Goal: Check status: Check status

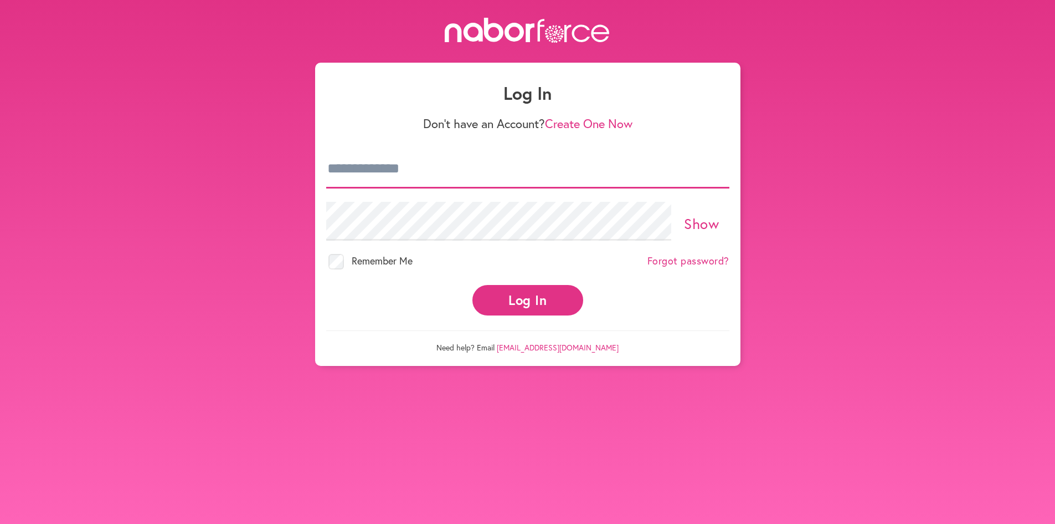
click at [477, 167] on input "email" at bounding box center [527, 169] width 403 height 39
type input "**********"
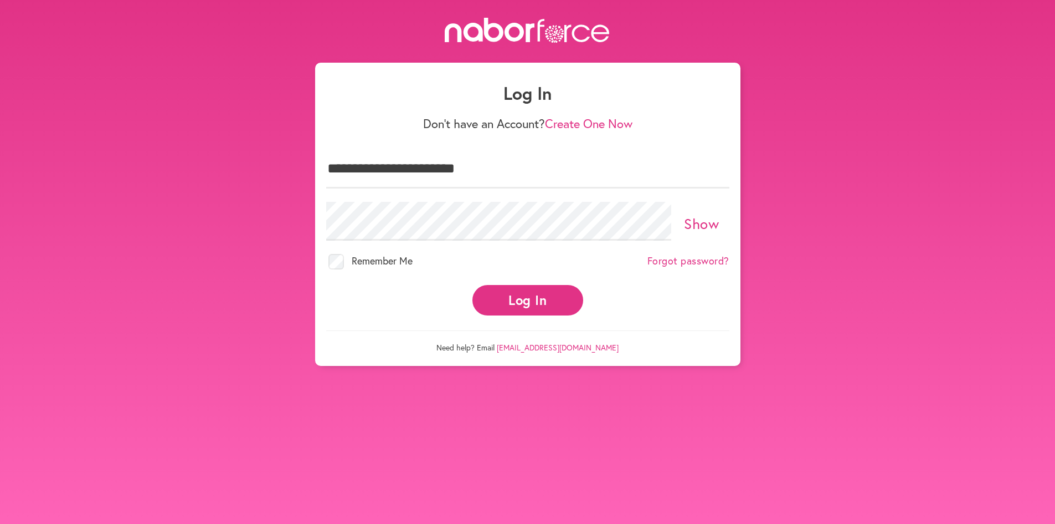
click at [516, 301] on button "Log In" at bounding box center [528, 300] width 111 height 30
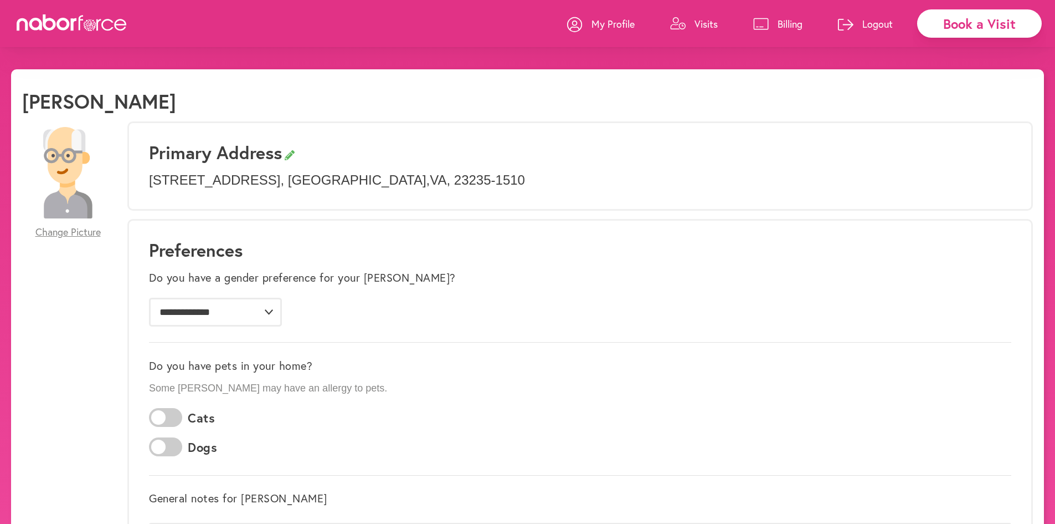
click at [707, 21] on p "Visits" at bounding box center [706, 23] width 23 height 13
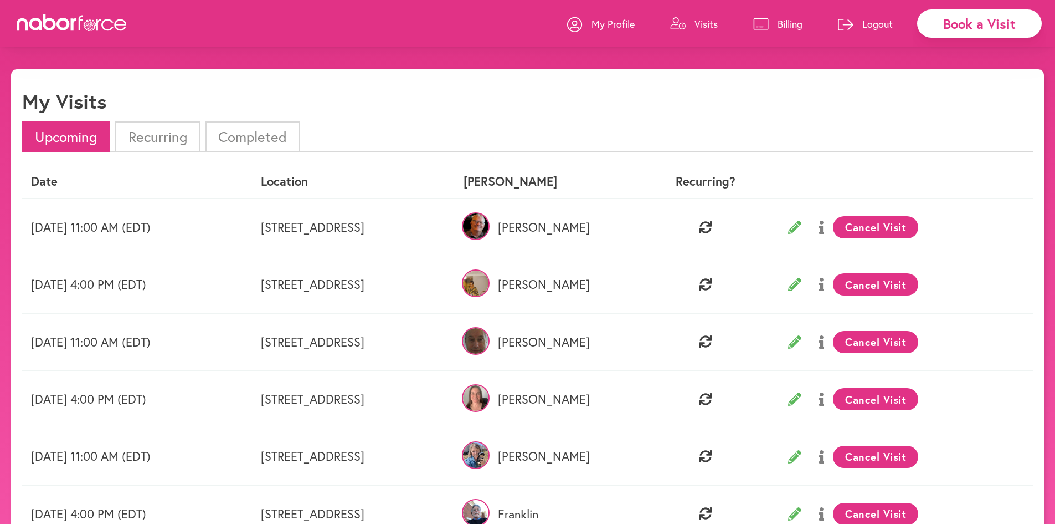
click at [802, 222] on icon at bounding box center [794, 227] width 13 height 13
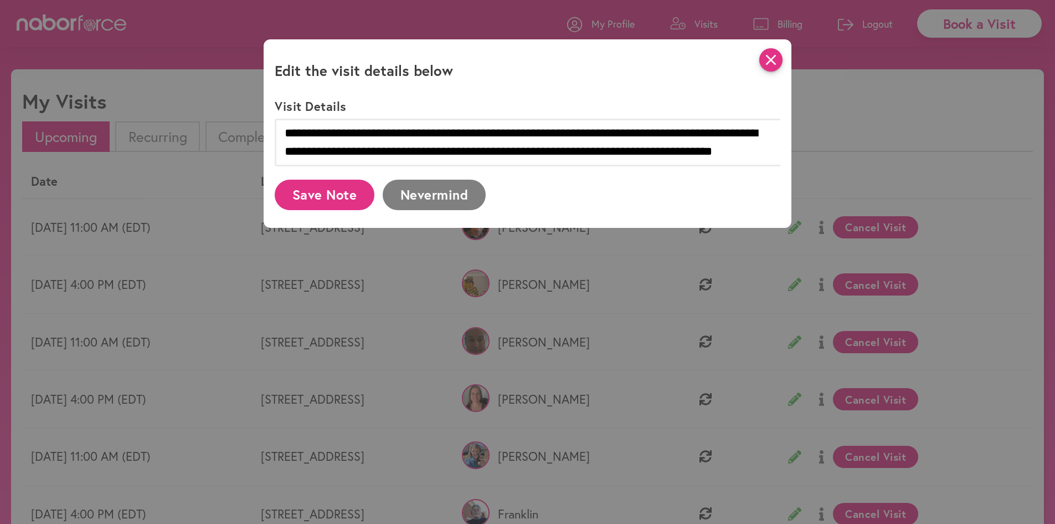
click at [774, 56] on icon "close" at bounding box center [771, 59] width 23 height 23
